Goal: Information Seeking & Learning: Stay updated

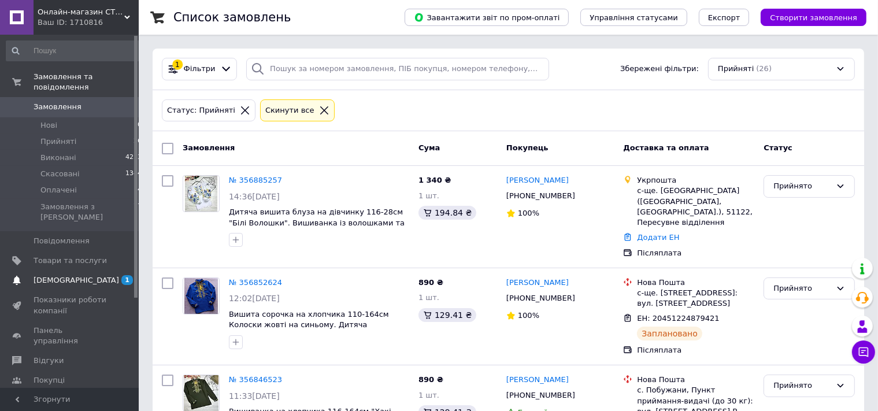
click at [76, 275] on span "[DEMOGRAPHIC_DATA]" at bounding box center [70, 280] width 73 height 10
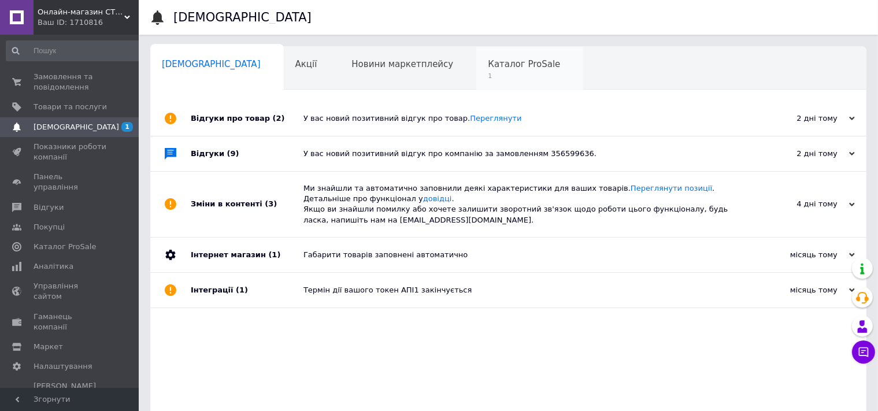
click at [488, 75] on span "1" at bounding box center [524, 76] width 72 height 9
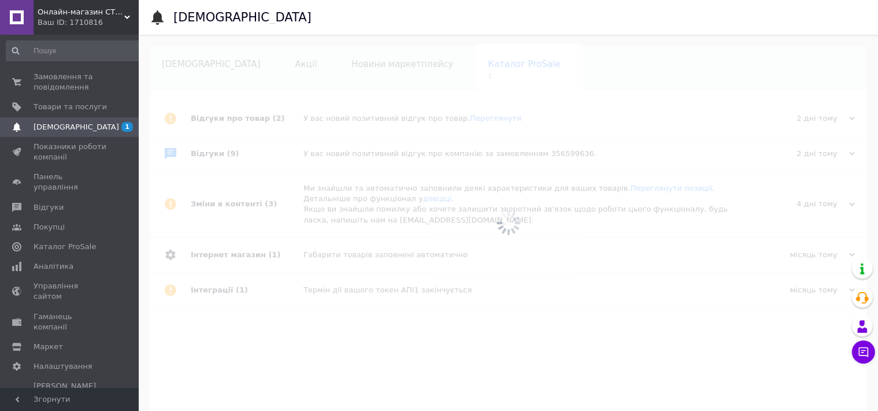
click at [462, 75] on div at bounding box center [508, 223] width 739 height 376
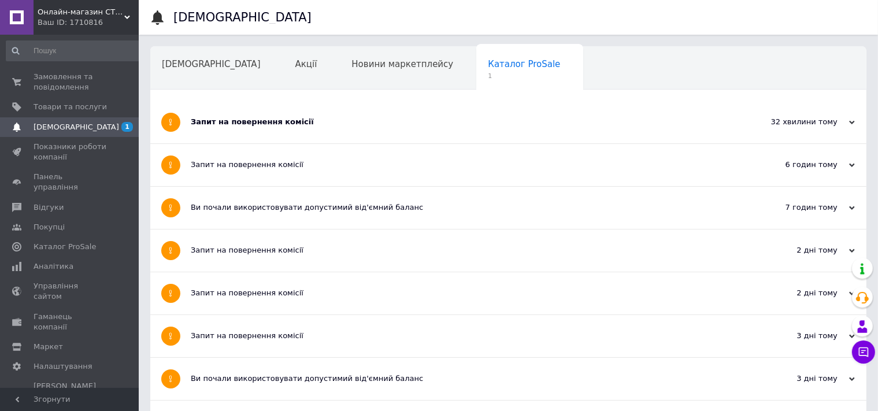
click at [417, 121] on div "Запит на повернення комісії" at bounding box center [465, 122] width 548 height 10
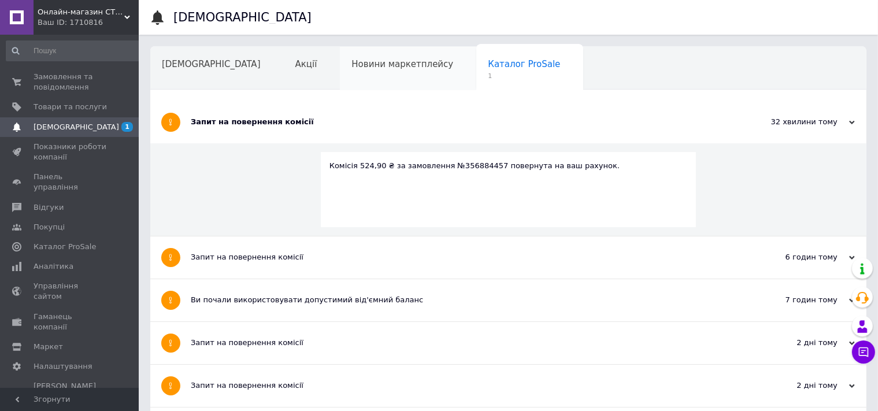
click at [378, 60] on span "Новини маркетплейсу" at bounding box center [402, 64] width 102 height 10
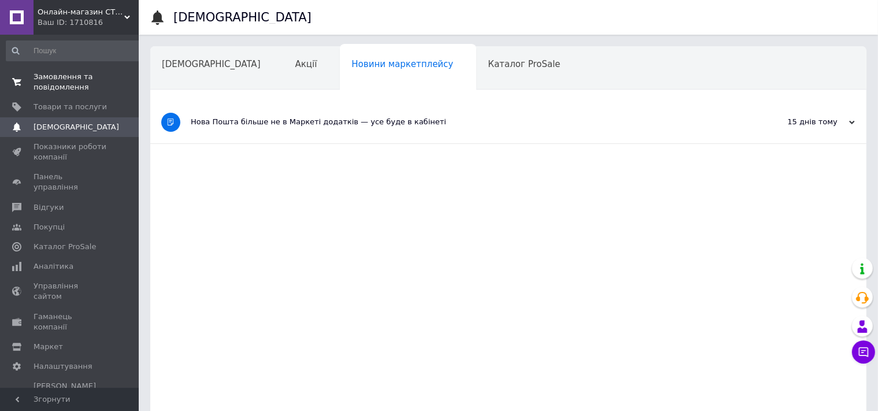
click at [53, 91] on span "Замовлення та повідомлення" at bounding box center [70, 82] width 73 height 21
